Goal: Register for event/course

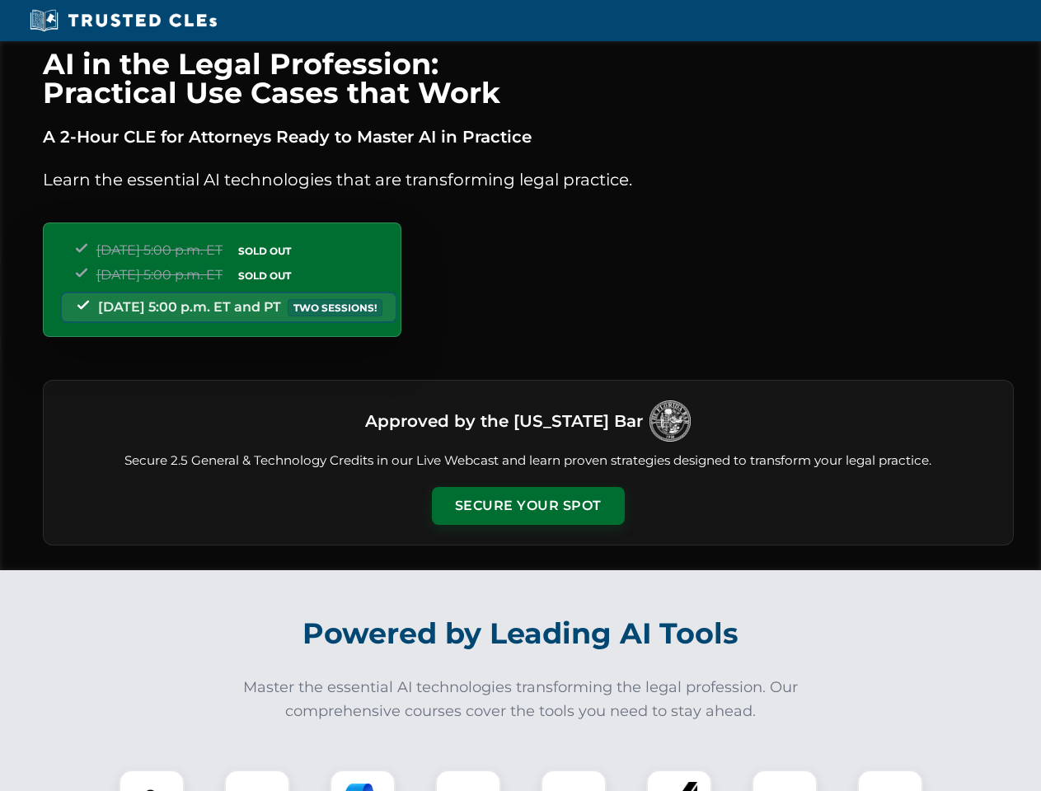
click at [528, 506] on button "Secure Your Spot" at bounding box center [528, 506] width 193 height 38
click at [152, 781] on img at bounding box center [152, 803] width 48 height 48
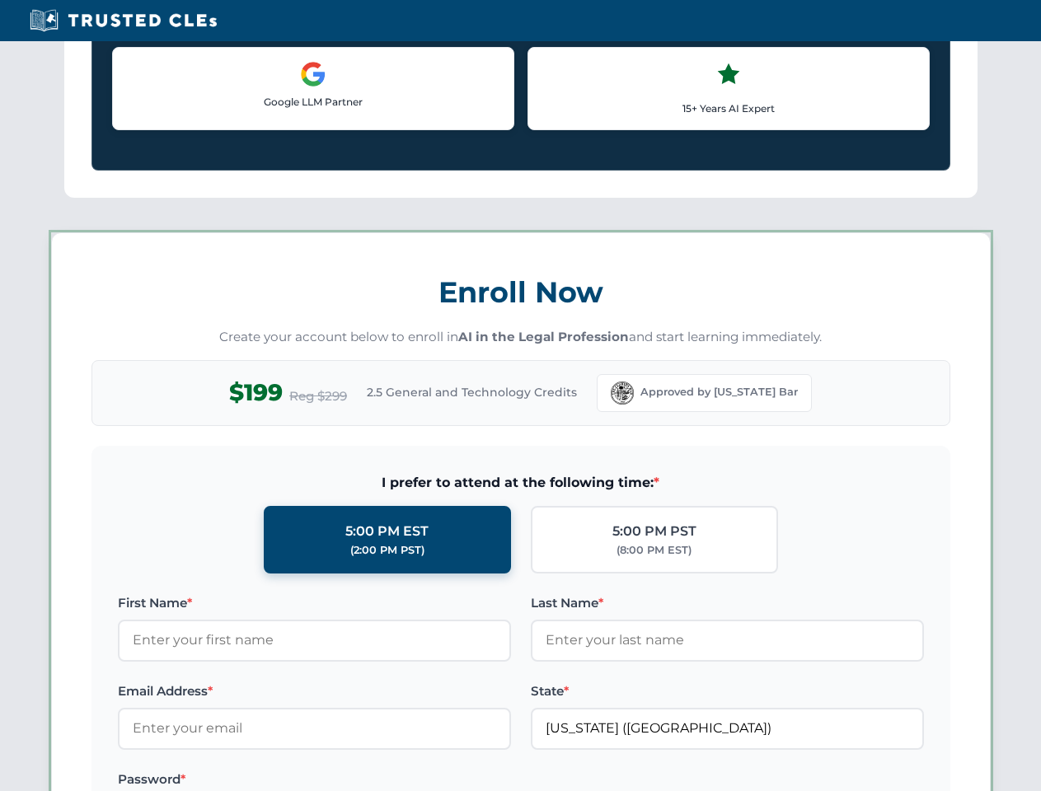
click at [363, 781] on label "Password *" at bounding box center [314, 780] width 393 height 20
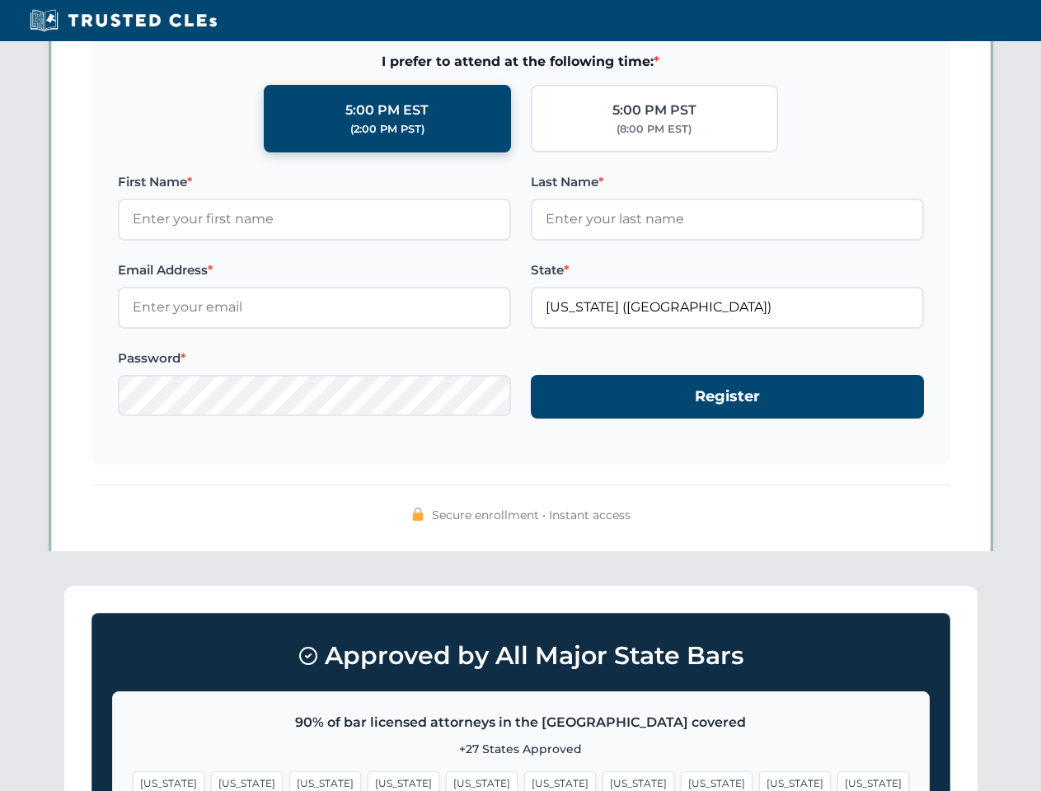
click at [759, 781] on span "[US_STATE]" at bounding box center [795, 784] width 72 height 24
